Goal: Task Accomplishment & Management: Use online tool/utility

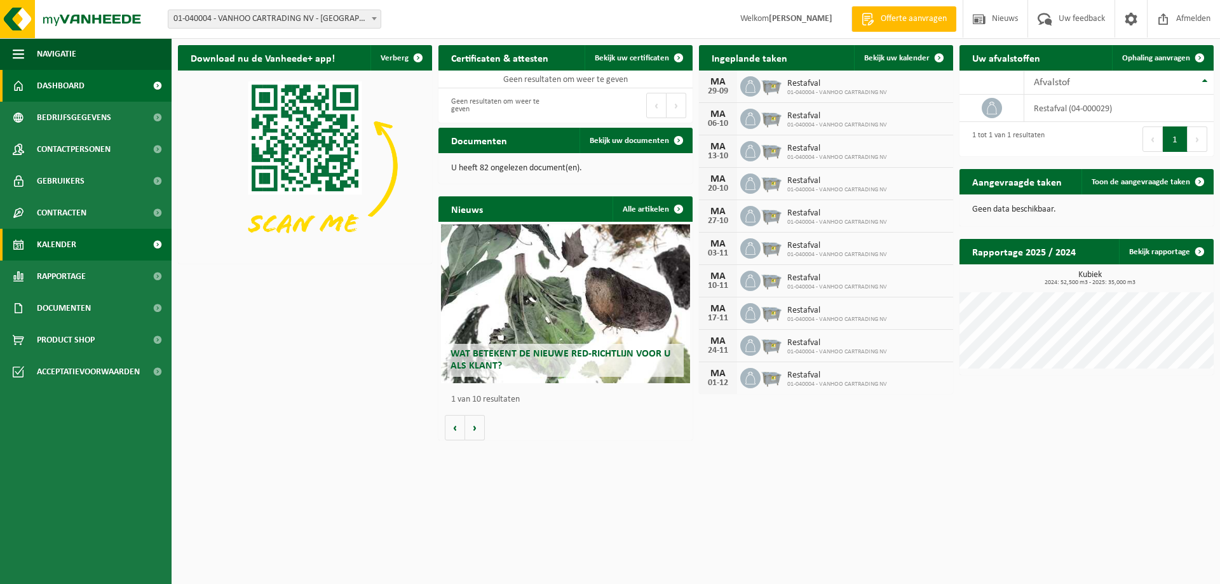
click at [65, 239] on span "Kalender" at bounding box center [56, 245] width 39 height 32
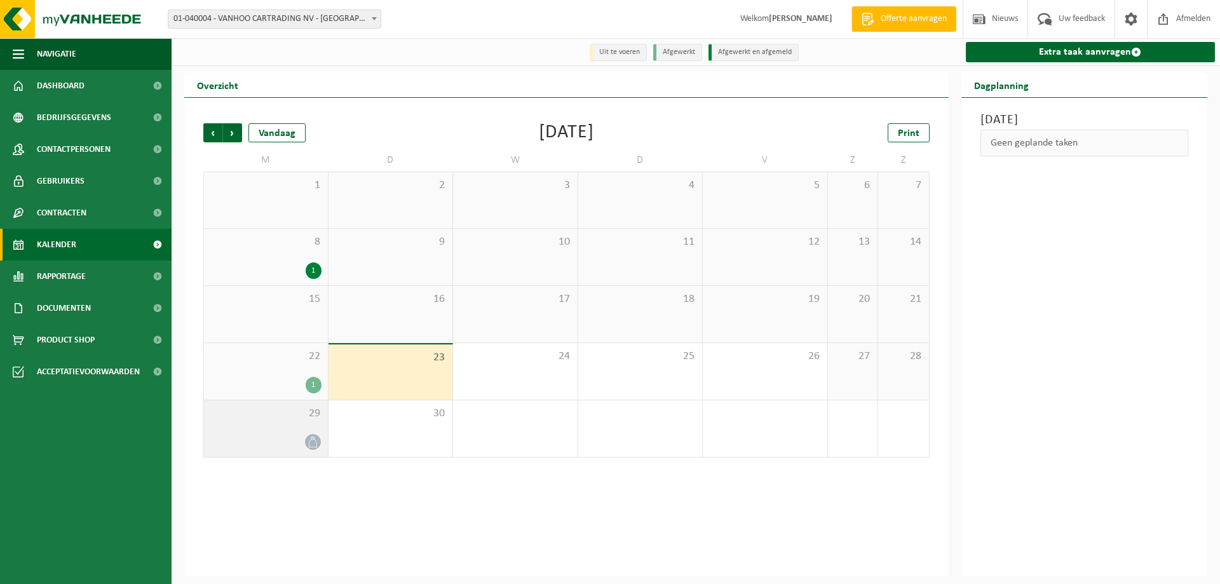
click at [280, 438] on div at bounding box center [265, 441] width 111 height 17
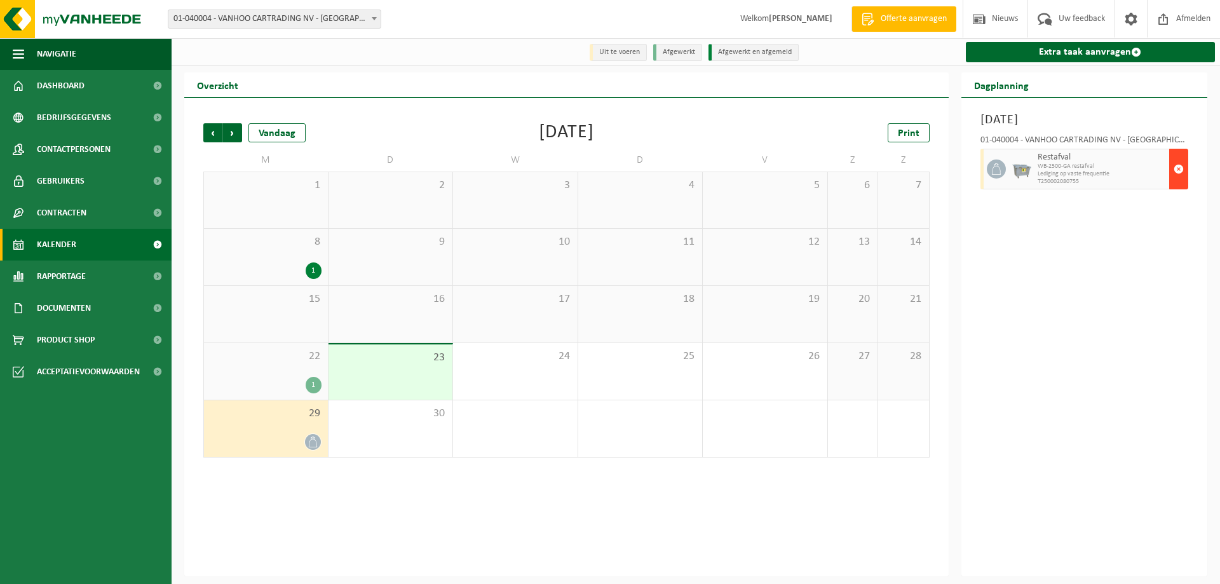
click at [1179, 166] on span "button" at bounding box center [1178, 168] width 10 height 25
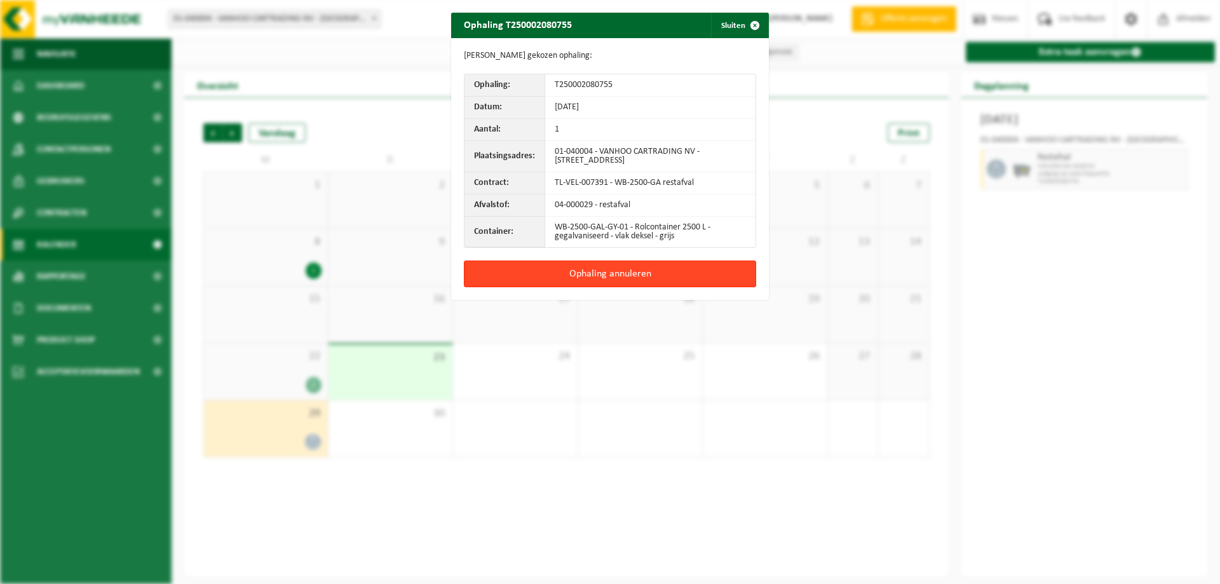
click at [619, 276] on button "Ophaling annuleren" at bounding box center [610, 273] width 292 height 27
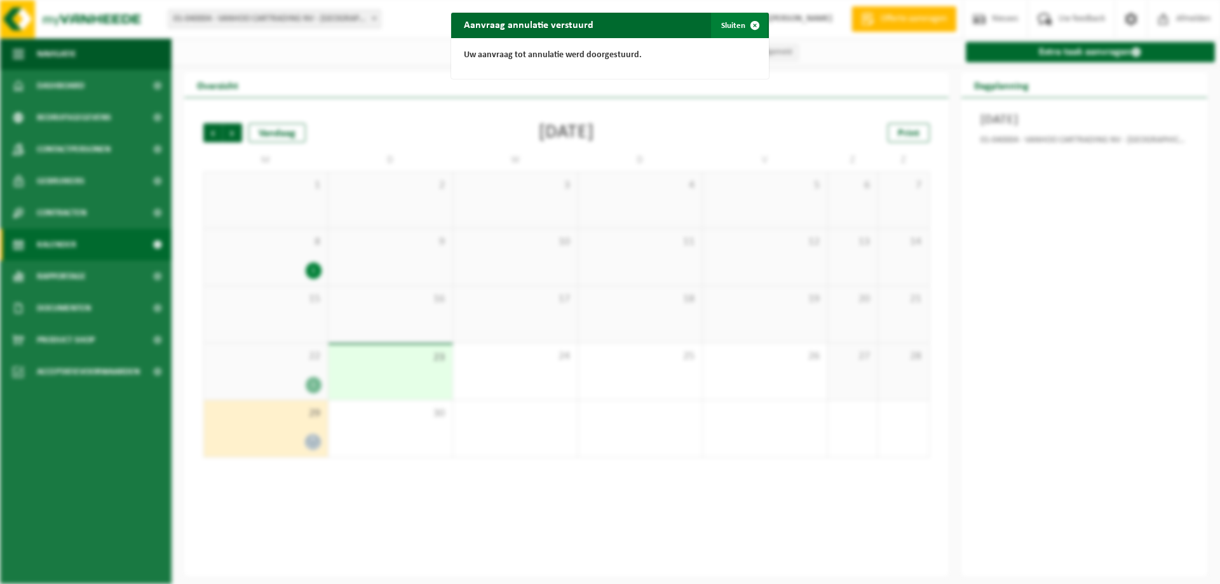
click at [727, 33] on button "Sluiten" at bounding box center [739, 25] width 57 height 25
